Goal: Find specific page/section: Find specific page/section

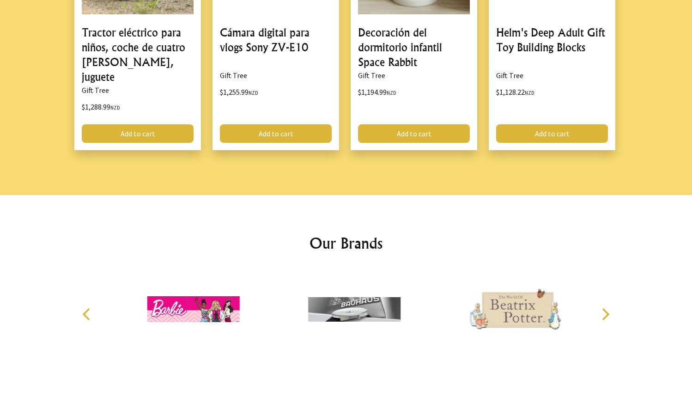
scroll to position [1302, 0]
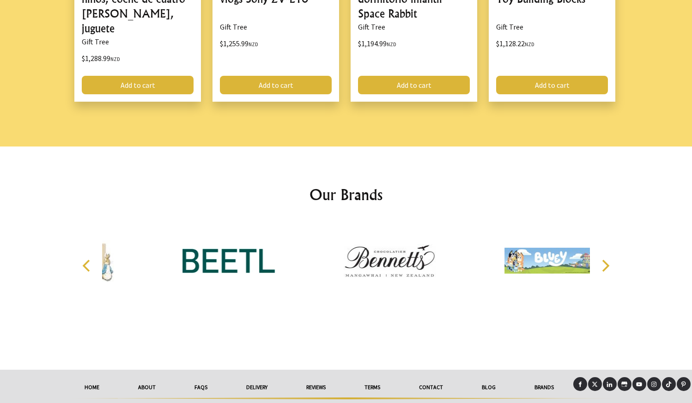
click at [438, 377] on link "Contact" at bounding box center [431, 387] width 63 height 20
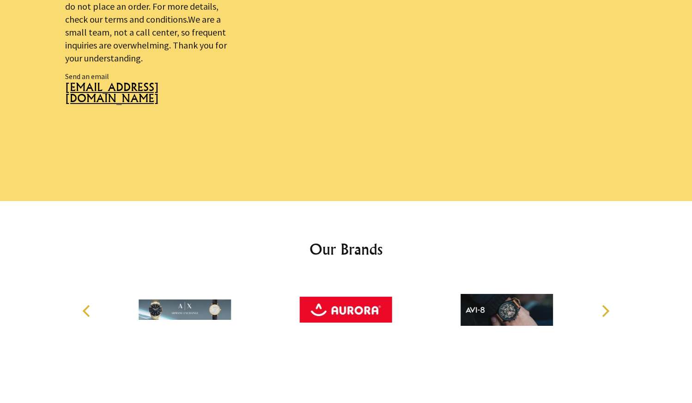
scroll to position [693, 0]
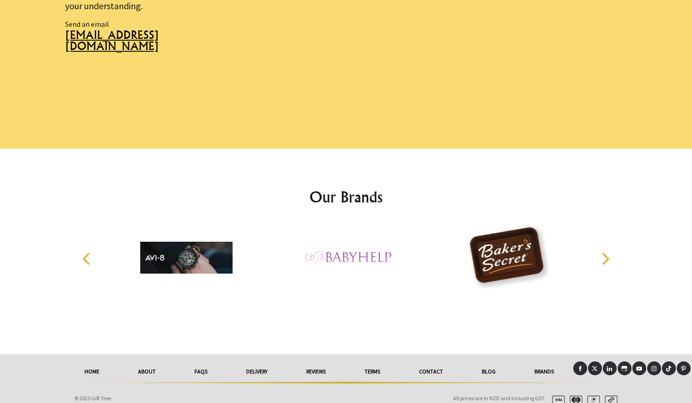
click at [437, 361] on link "Contact" at bounding box center [431, 371] width 63 height 20
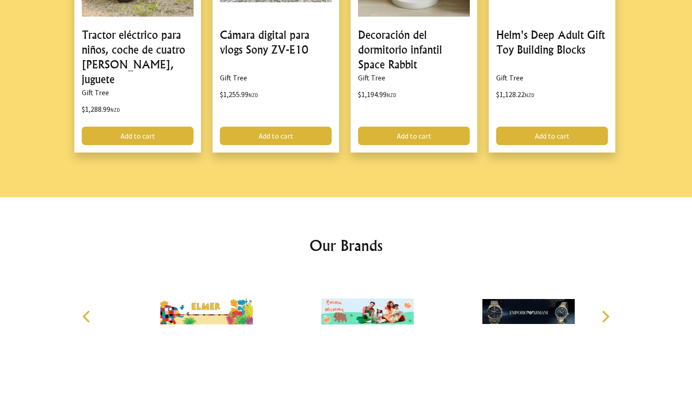
scroll to position [1302, 0]
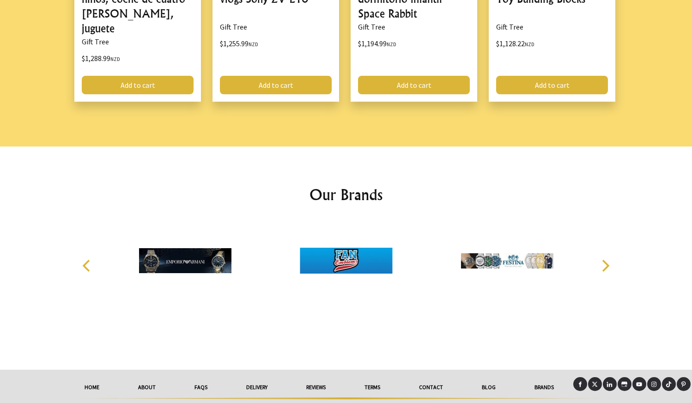
click at [254, 377] on link "delivery" at bounding box center [257, 387] width 60 height 20
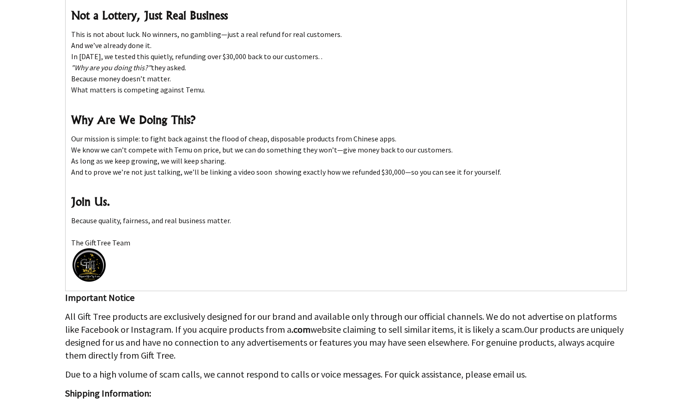
scroll to position [672, 0]
